Goal: Check status: Check status

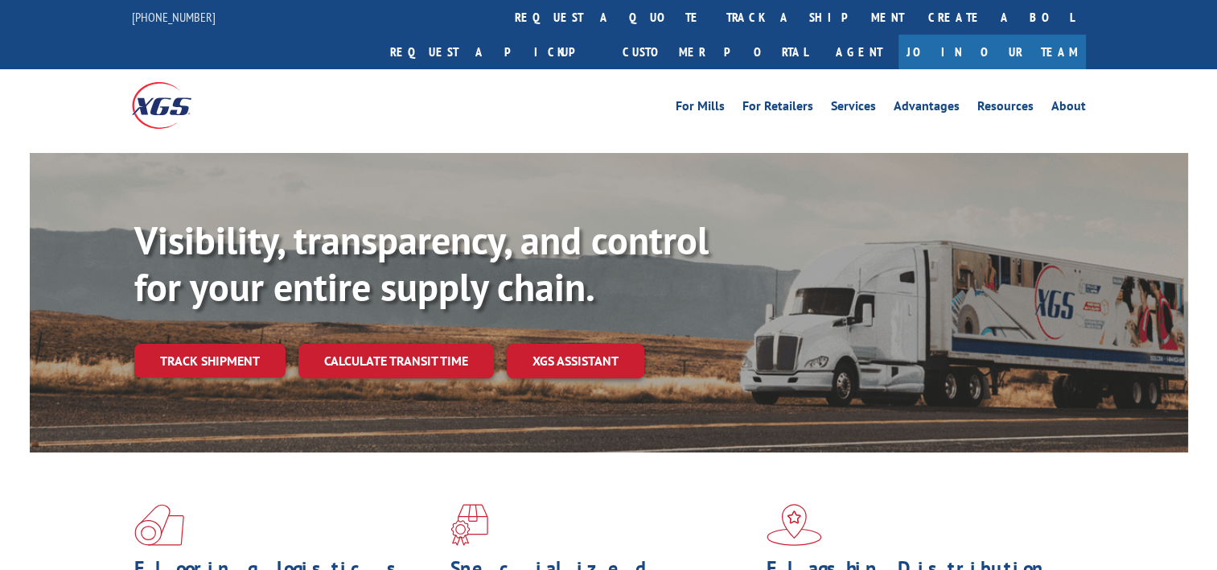
click at [715, 20] on link "track a shipment" at bounding box center [816, 17] width 202 height 35
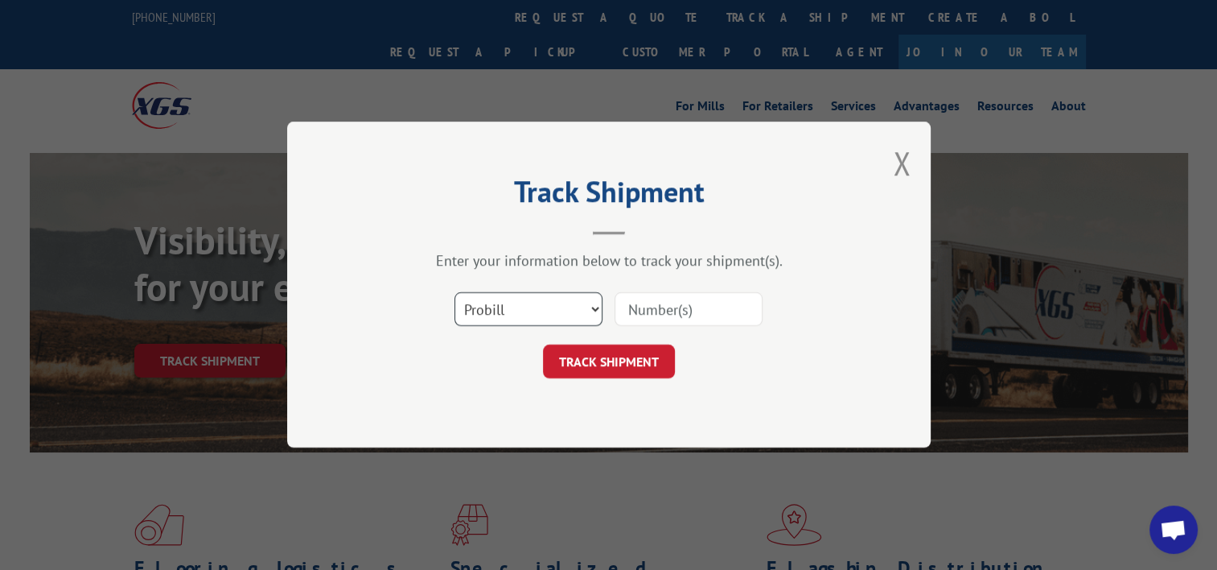
drag, startPoint x: 489, startPoint y: 299, endPoint x: 492, endPoint y: 314, distance: 15.5
click at [489, 299] on select "Select category... Probill BOL PO" at bounding box center [529, 310] width 148 height 34
select select "bol"
click at [455, 293] on select "Select category... Probill BOL PO" at bounding box center [529, 310] width 148 height 34
click at [670, 310] on input at bounding box center [689, 310] width 148 height 34
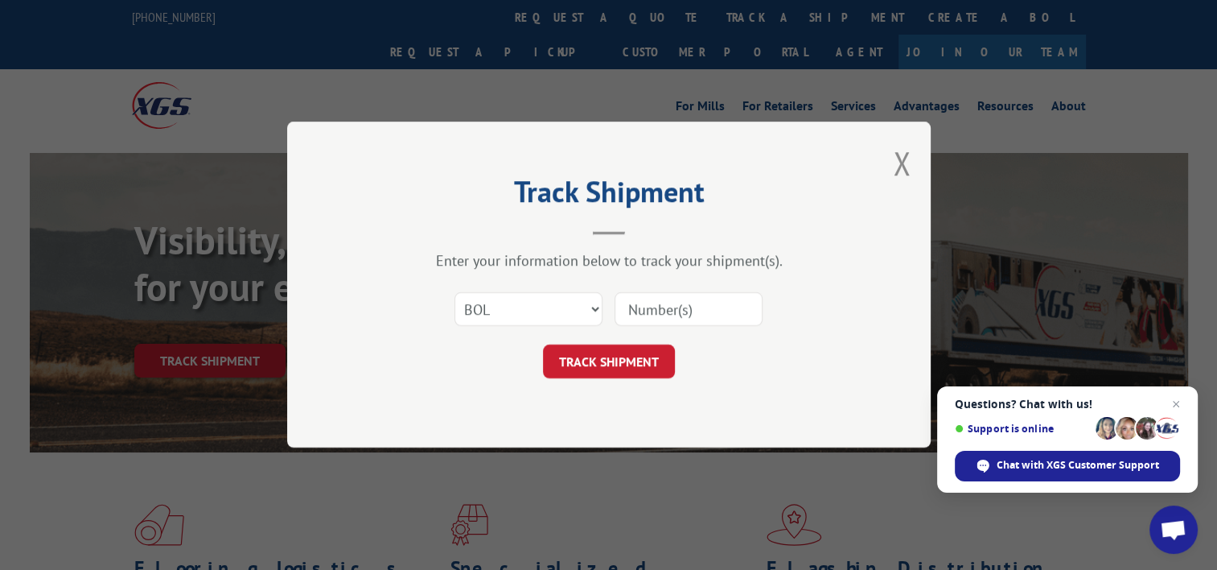
paste input "TFD-040161.A"
type input "TFD-040161.A"
click at [612, 347] on button "TRACK SHIPMENT" at bounding box center [609, 362] width 132 height 34
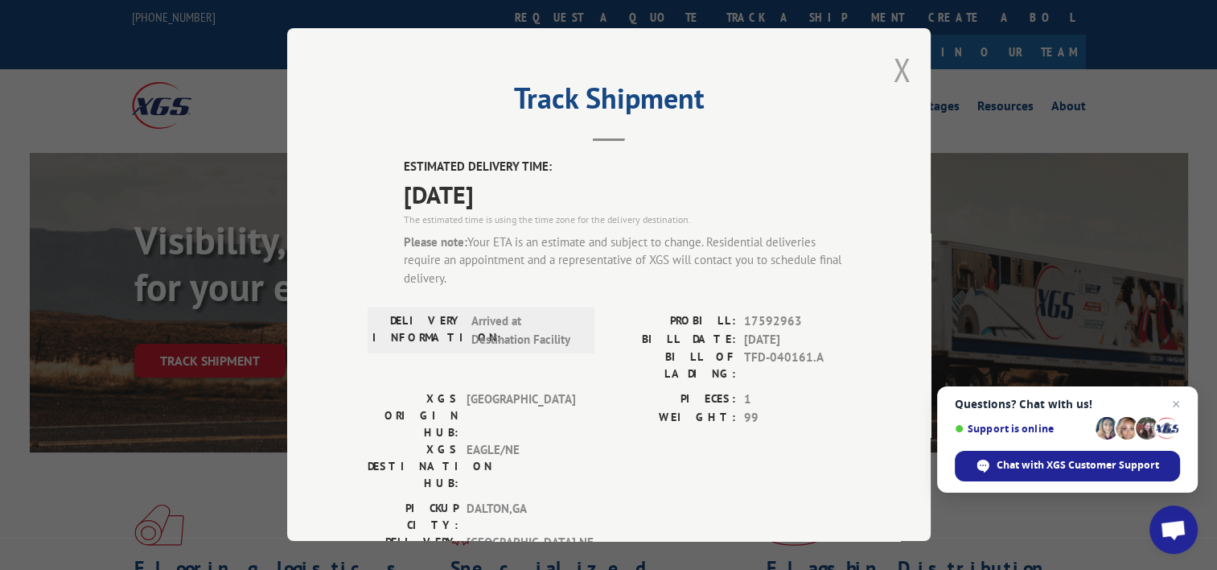
click at [893, 76] on button "Close modal" at bounding box center [902, 69] width 18 height 43
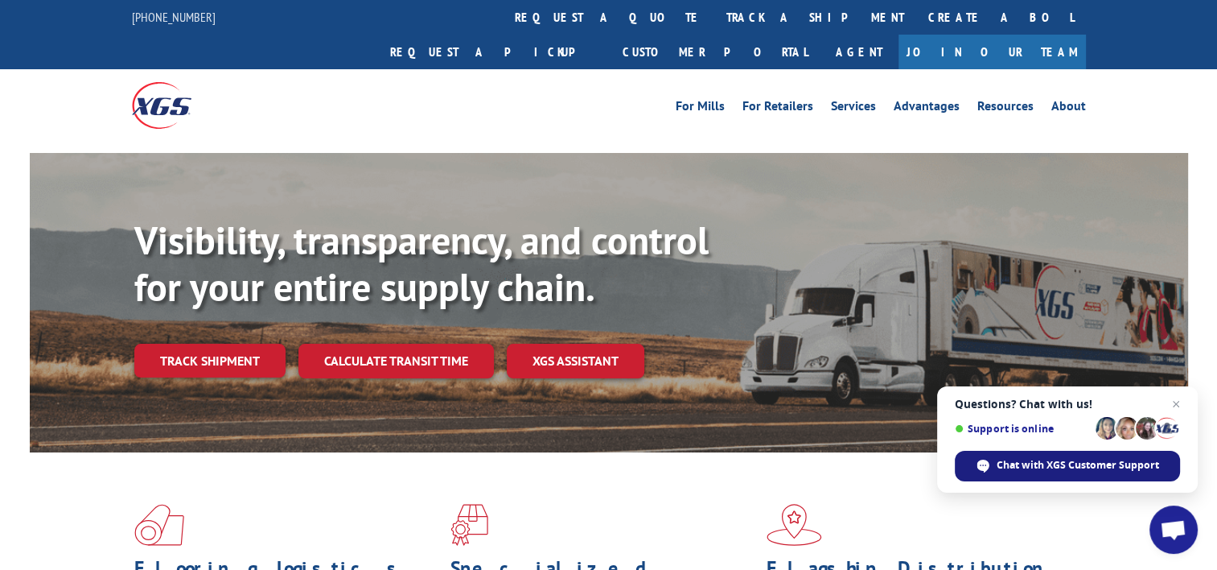
click at [1053, 456] on div "Chat with XGS Customer Support" at bounding box center [1067, 466] width 225 height 31
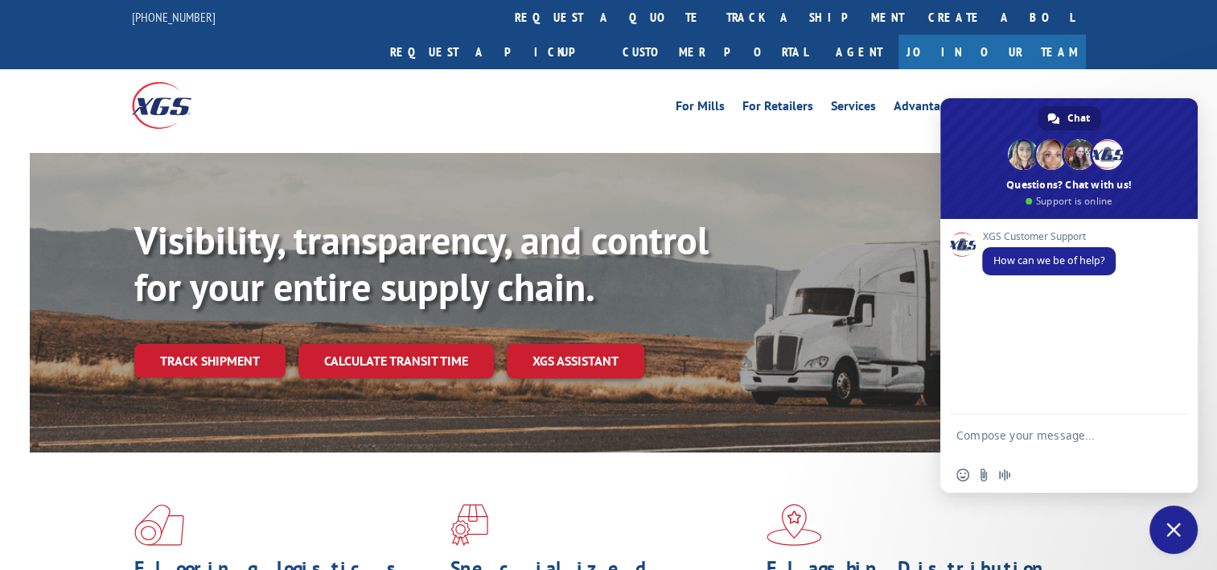
click at [1011, 438] on textarea "Compose your message..." at bounding box center [1052, 442] width 190 height 29
paste textarea "TFD-040161.A"
type textarea "checking on TFD-040161.A"
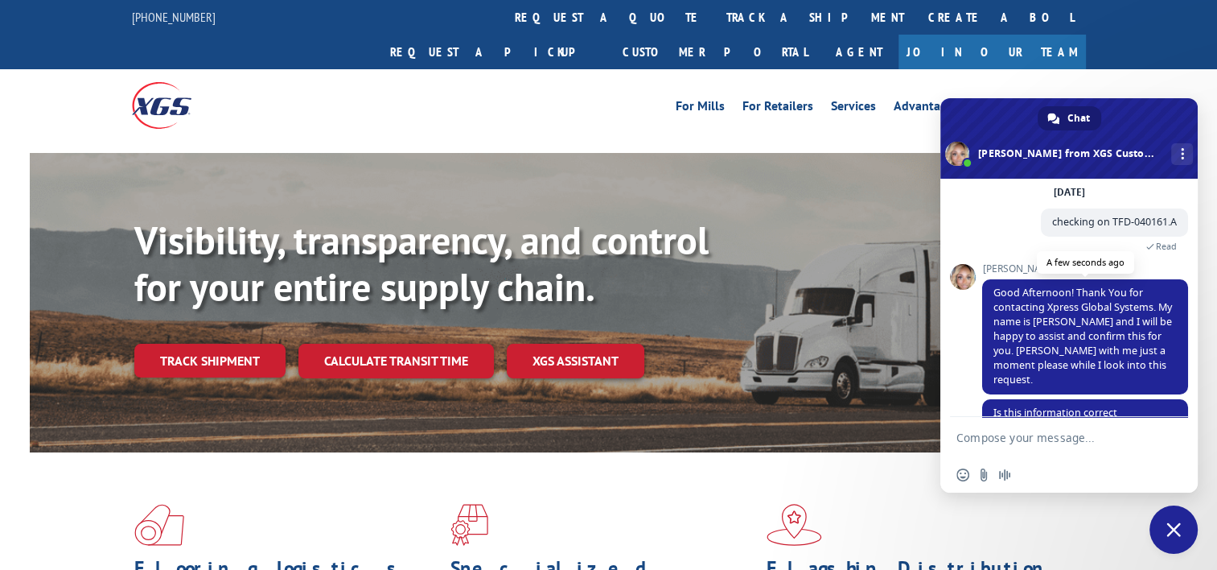
scroll to position [148, 0]
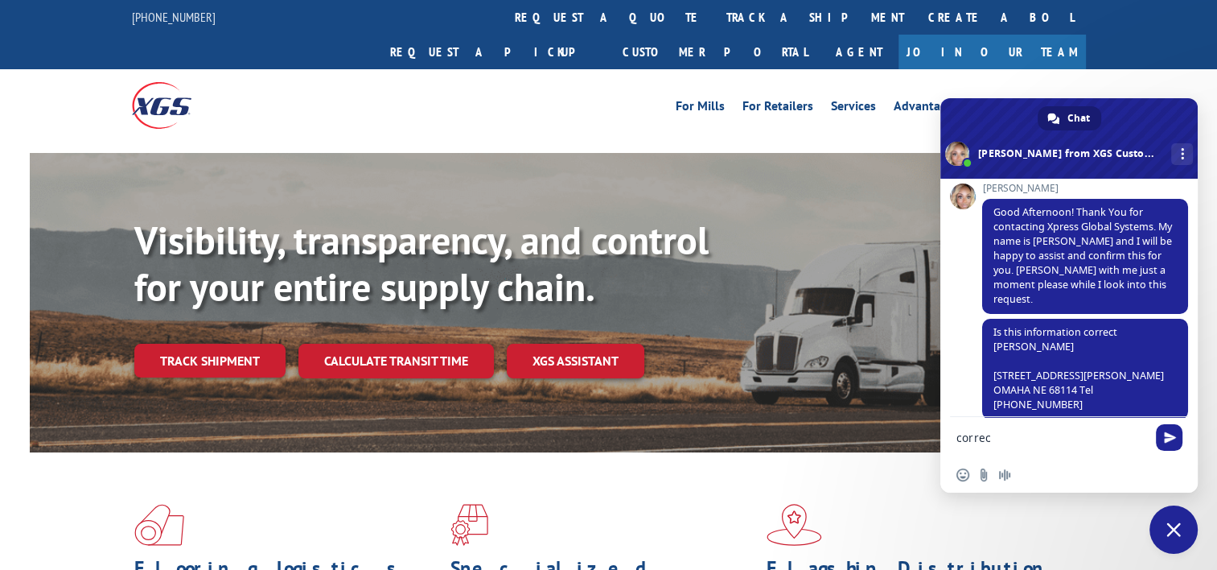
type textarea "correct"
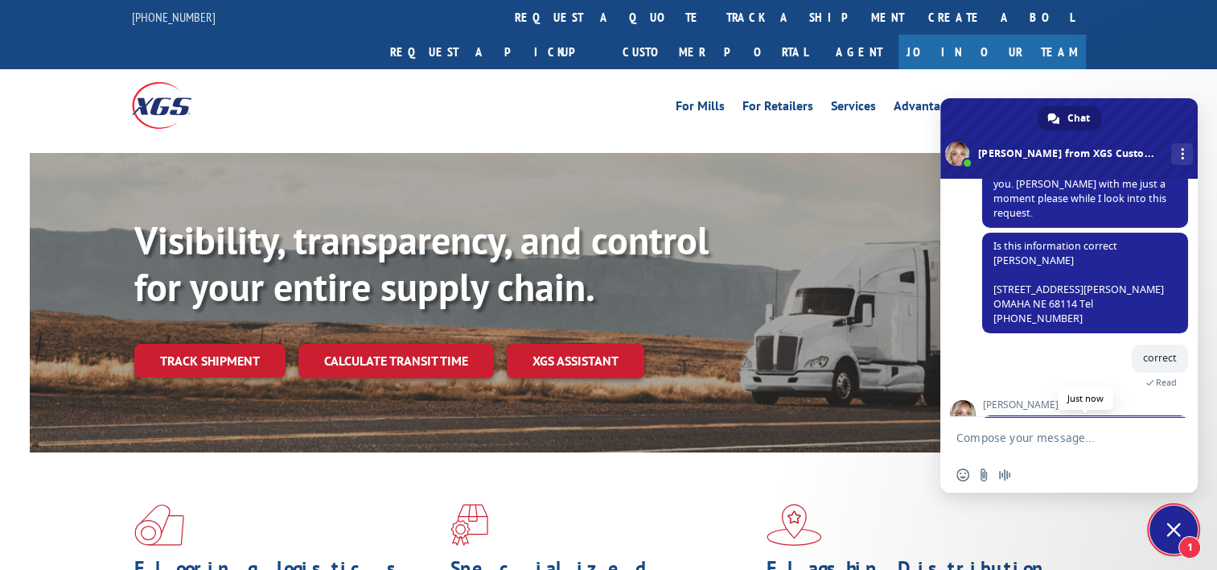
scroll to position [274, 0]
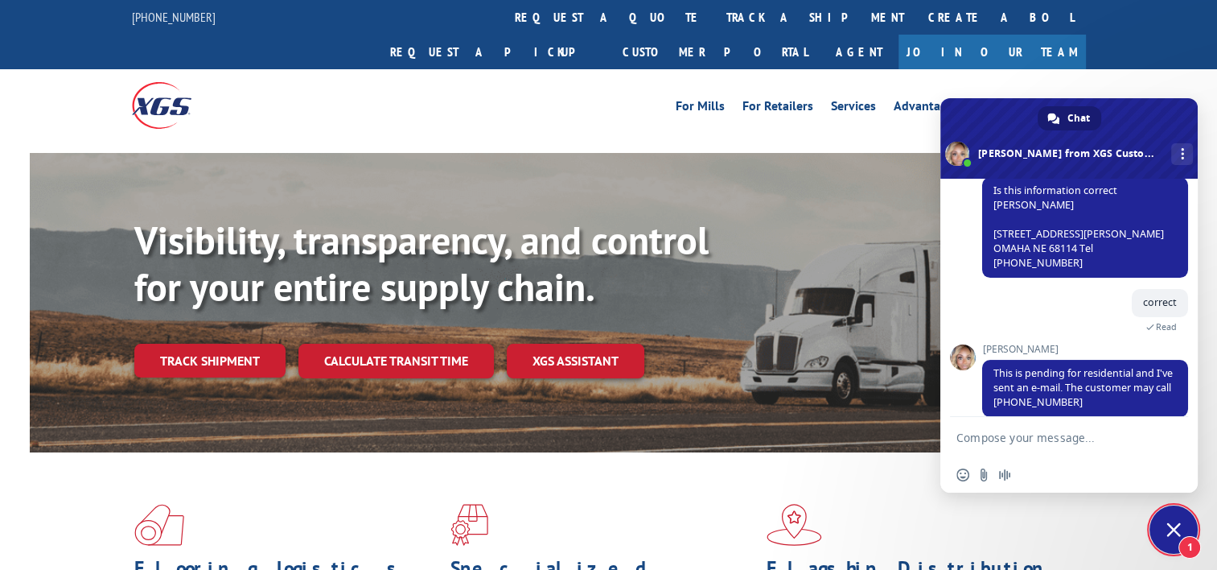
click at [1069, 441] on textarea "Compose your message..." at bounding box center [1052, 438] width 190 height 14
type textarea "thank you"
click at [1173, 442] on span "Send" at bounding box center [1170, 437] width 12 height 12
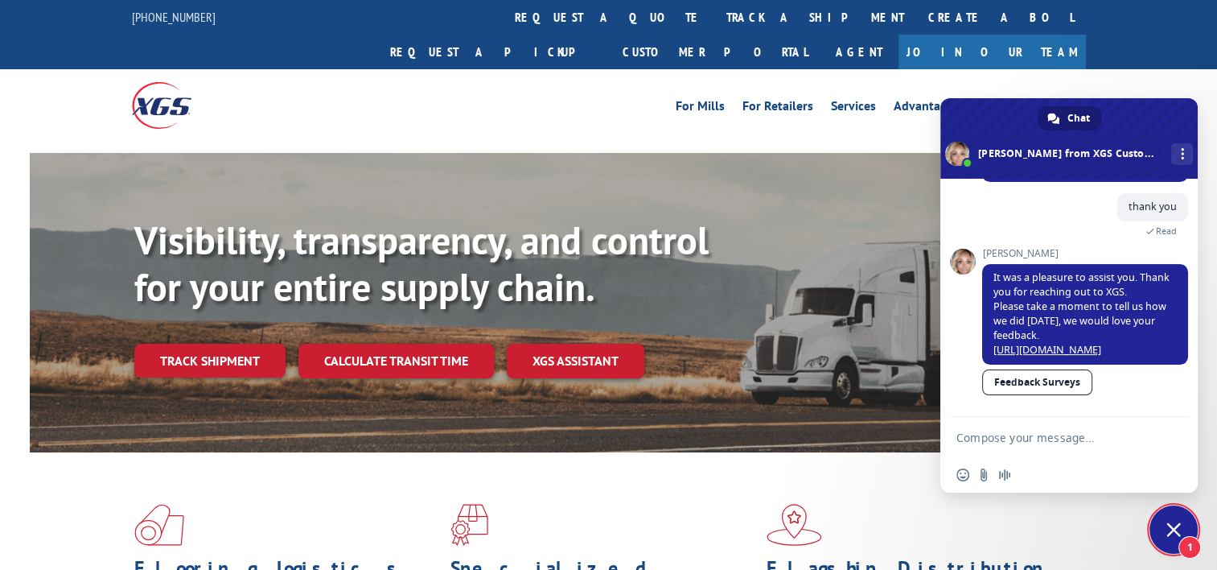
scroll to position [253, 0]
